Goal: Book appointment/travel/reservation

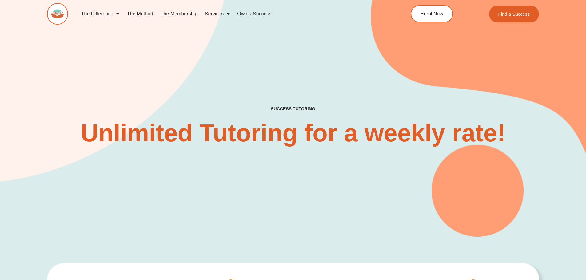
click at [140, 20] on link "The Method" at bounding box center [140, 14] width 34 height 14
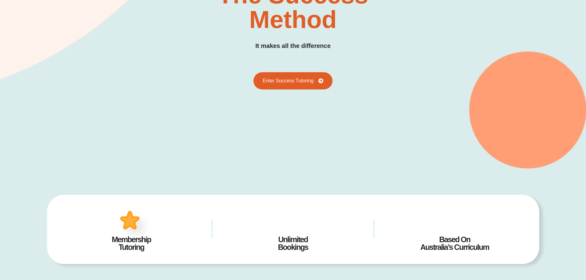
scroll to position [219, 0]
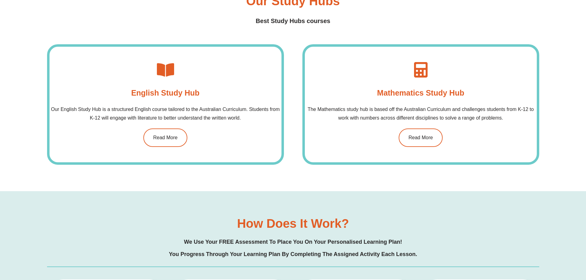
scroll to position [520, 0]
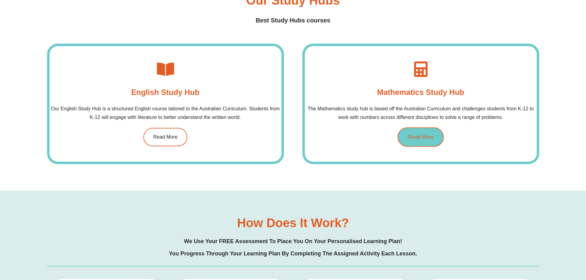
click at [419, 137] on span "Read More" at bounding box center [421, 137] width 26 height 5
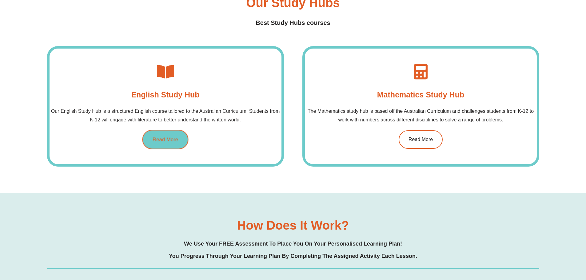
click at [162, 144] on link "Read More" at bounding box center [165, 139] width 46 height 19
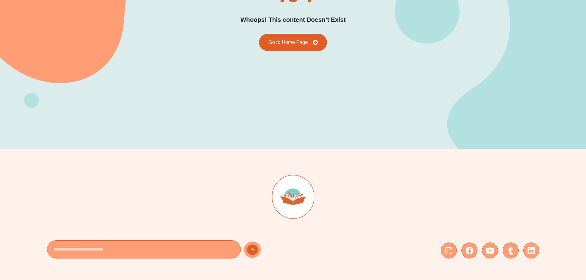
scroll to position [112, 0]
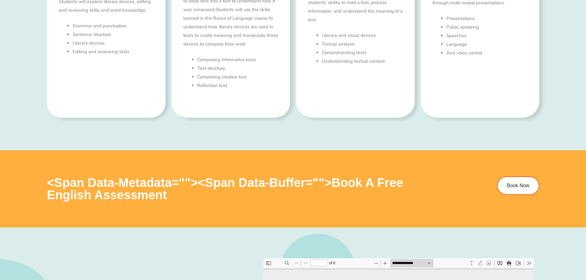
scroll to position [501, 0]
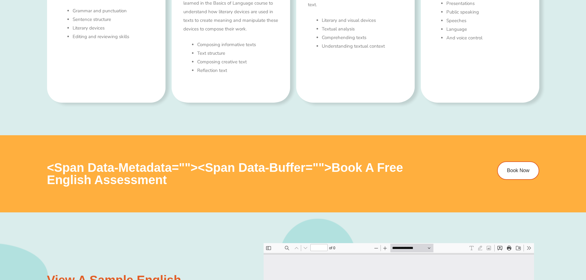
type input "*"
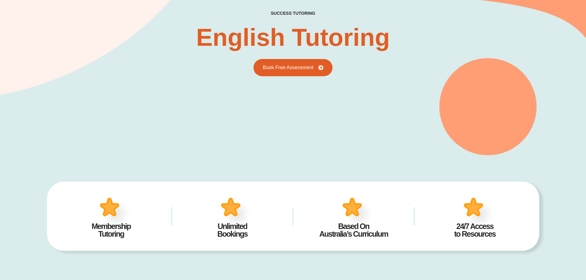
scroll to position [0, 0]
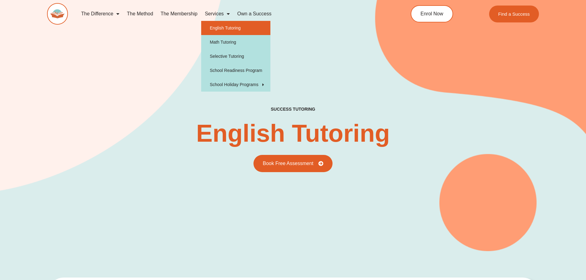
click at [214, 13] on link "Services" at bounding box center [217, 14] width 32 height 14
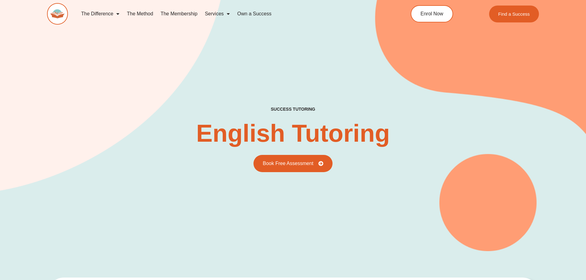
click at [227, 15] on span "Menu" at bounding box center [227, 13] width 6 height 11
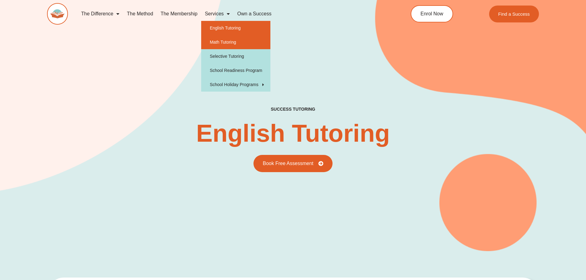
click at [230, 45] on link "Math Tutoring" at bounding box center [235, 42] width 69 height 14
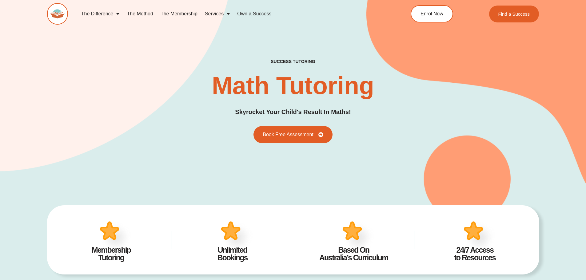
click at [228, 230] on img at bounding box center [237, 236] width 38 height 37
click at [174, 10] on link "The Membership" at bounding box center [179, 14] width 44 height 14
click at [174, 14] on link "The Membership" at bounding box center [179, 14] width 44 height 14
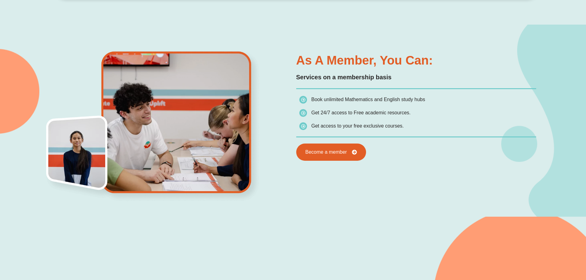
scroll to position [334, 0]
click at [312, 150] on span "Become a member" at bounding box center [326, 152] width 46 height 6
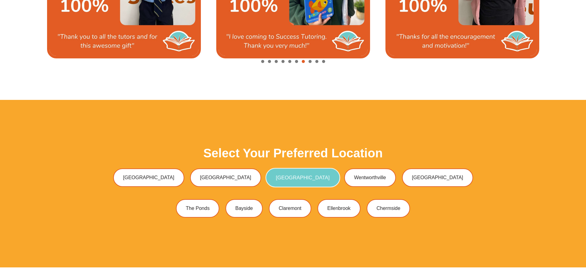
scroll to position [1688, 0]
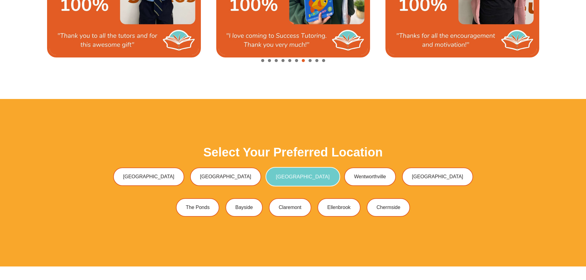
click at [301, 175] on link "[GEOGRAPHIC_DATA]" at bounding box center [303, 176] width 74 height 19
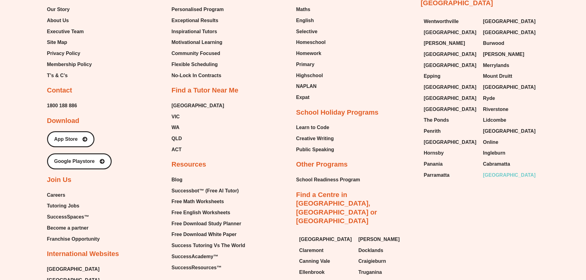
scroll to position [3717, 0]
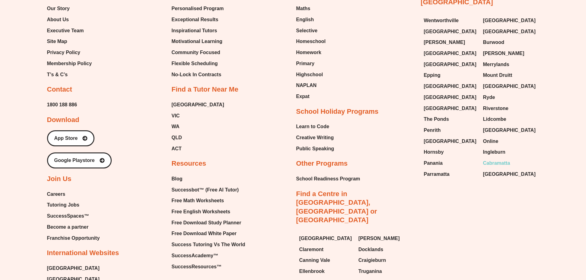
click at [502, 159] on span "Cabramatta" at bounding box center [496, 163] width 27 height 9
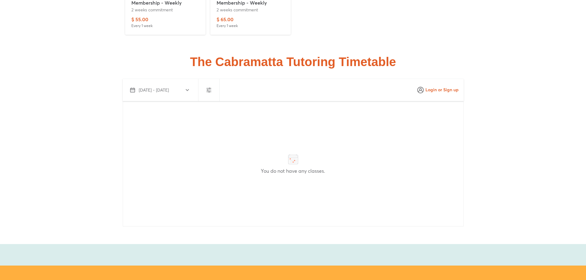
scroll to position [1577, 0]
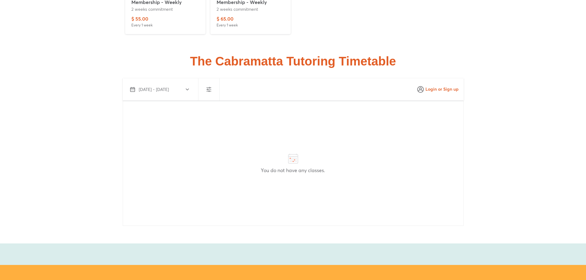
click at [186, 93] on span "[DATE] - [DATE]" at bounding box center [159, 89] width 58 height 7
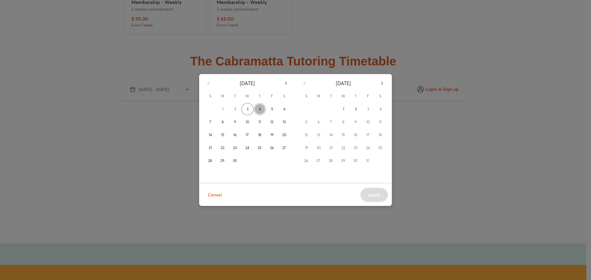
click at [263, 108] on button "4" at bounding box center [260, 109] width 12 height 12
click at [517, 116] on div "[DATE] S M T W T F S 1 2 3 4 5 6 7 8 9 10 11 12 13 14 15 16 17 18 19 20 21 22 2…" at bounding box center [295, 140] width 591 height 280
click at [372, 198] on div "Cancel Apply" at bounding box center [295, 195] width 193 height 23
click at [235, 110] on div "2" at bounding box center [235, 109] width 12 height 12
click at [248, 109] on span "3" at bounding box center [247, 109] width 2 height 6
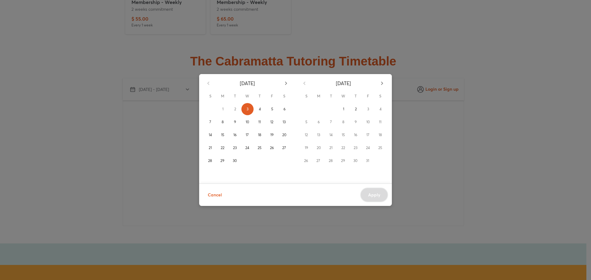
click at [214, 193] on span "Cancel" at bounding box center [215, 195] width 14 height 8
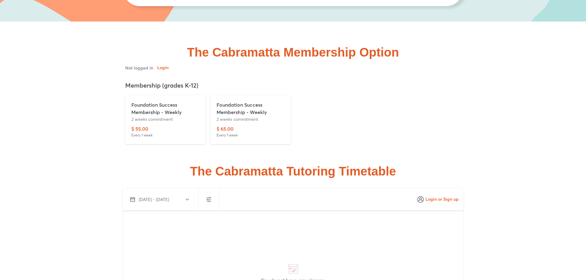
scroll to position [1466, 0]
click at [245, 122] on p "2 weeks commitment" at bounding box center [251, 120] width 68 height 6
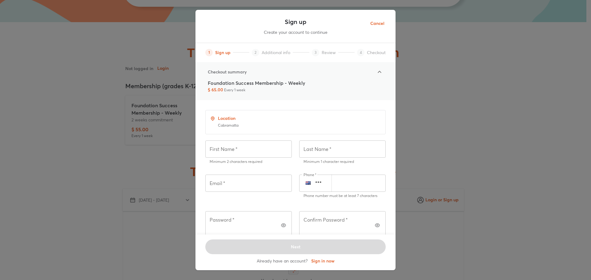
click at [379, 20] on span "Cancel" at bounding box center [377, 24] width 14 height 8
